Goal: Navigation & Orientation: Find specific page/section

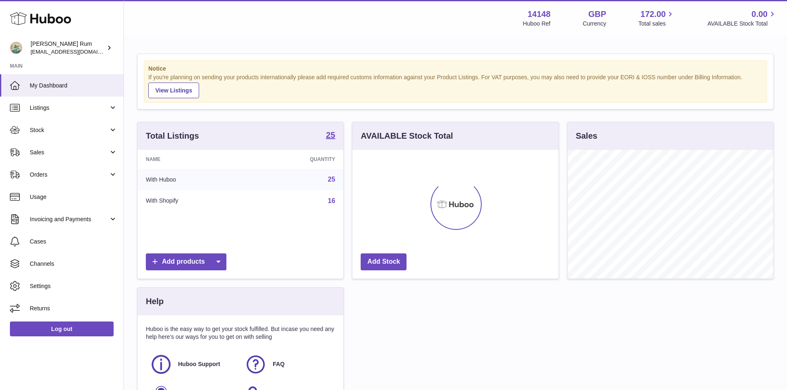
scroll to position [129, 206]
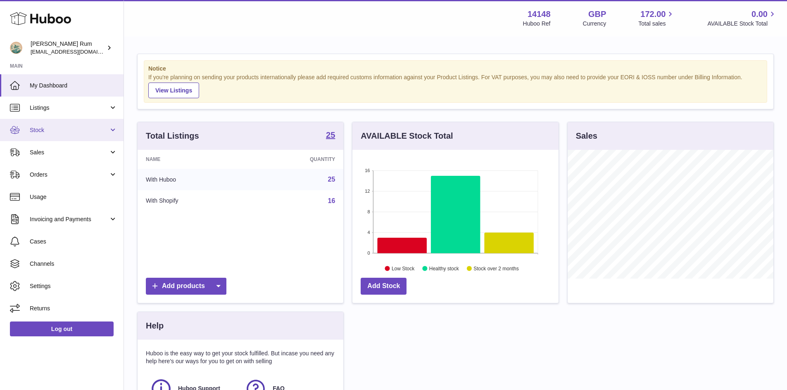
click at [57, 127] on span "Stock" at bounding box center [69, 130] width 79 height 8
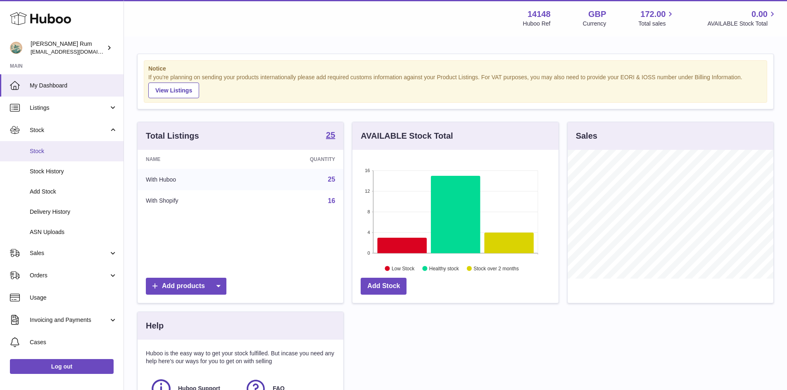
click at [50, 156] on link "Stock" at bounding box center [61, 151] width 123 height 20
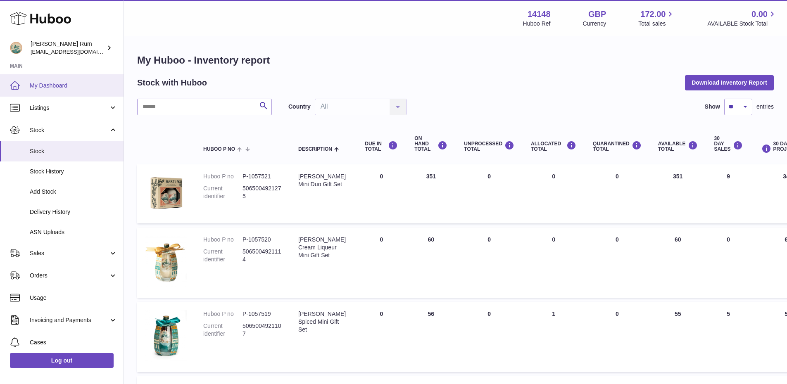
click at [56, 85] on span "My Dashboard" at bounding box center [74, 86] width 88 height 8
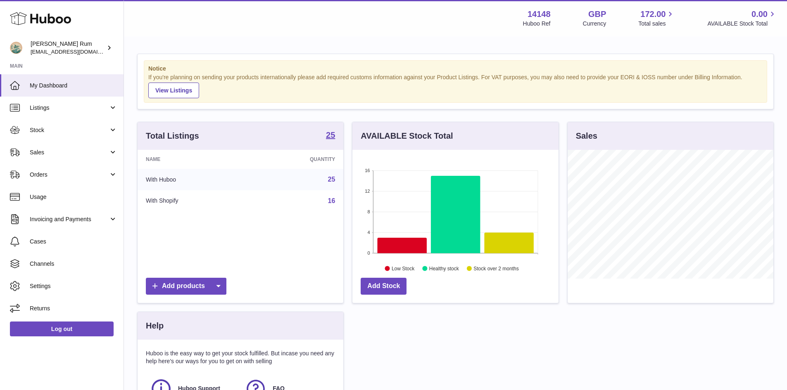
scroll to position [129, 206]
click at [453, 25] on div "Menu Huboo 14148 Huboo Ref GBP Currency 172.00 Total sales 0.00 AVAILABLE Stock…" at bounding box center [455, 18] width 643 height 19
click at [518, 363] on div "Total Listings 25 Name Quantity With Huboo 25 With Shopify 16 Add products AVAI…" at bounding box center [455, 288] width 644 height 332
